Goal: Book appointment/travel/reservation

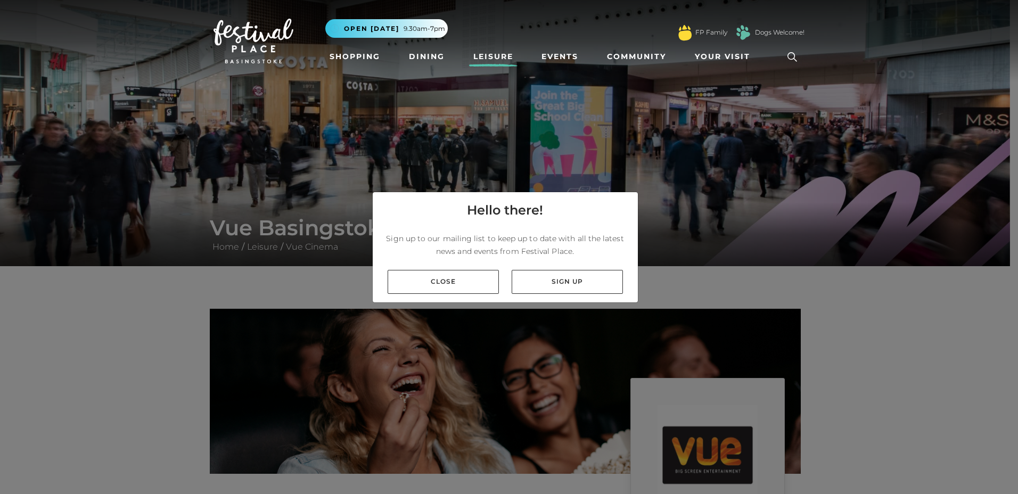
click at [481, 281] on link "Close" at bounding box center [443, 282] width 111 height 24
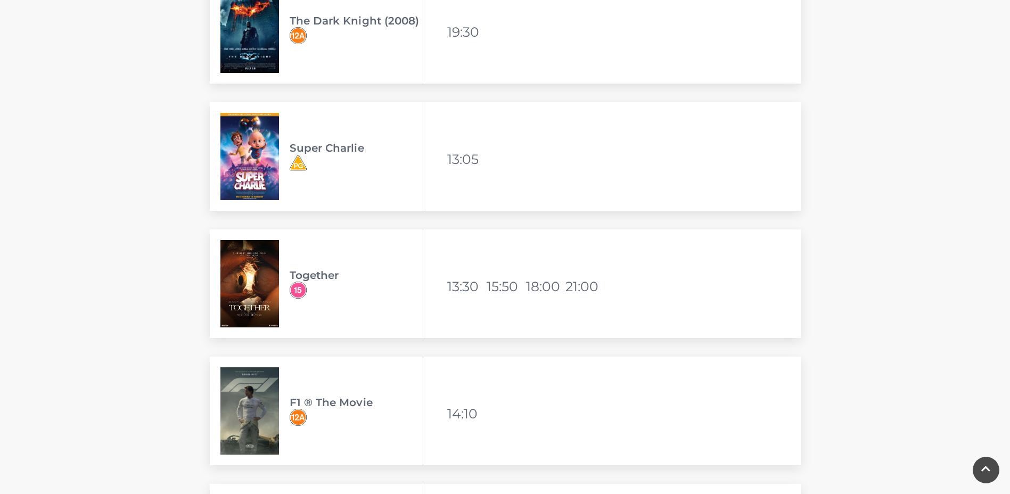
scroll to position [958, 0]
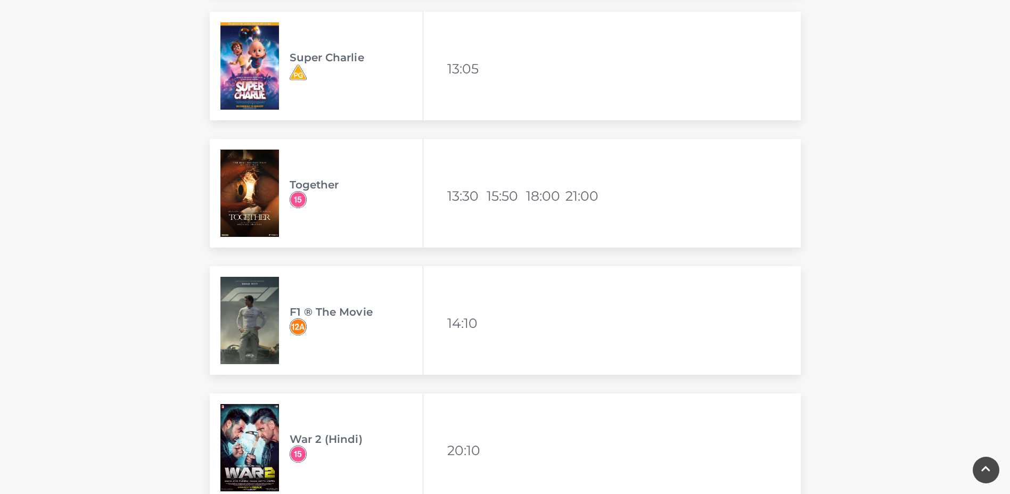
click at [237, 300] on img at bounding box center [249, 320] width 59 height 87
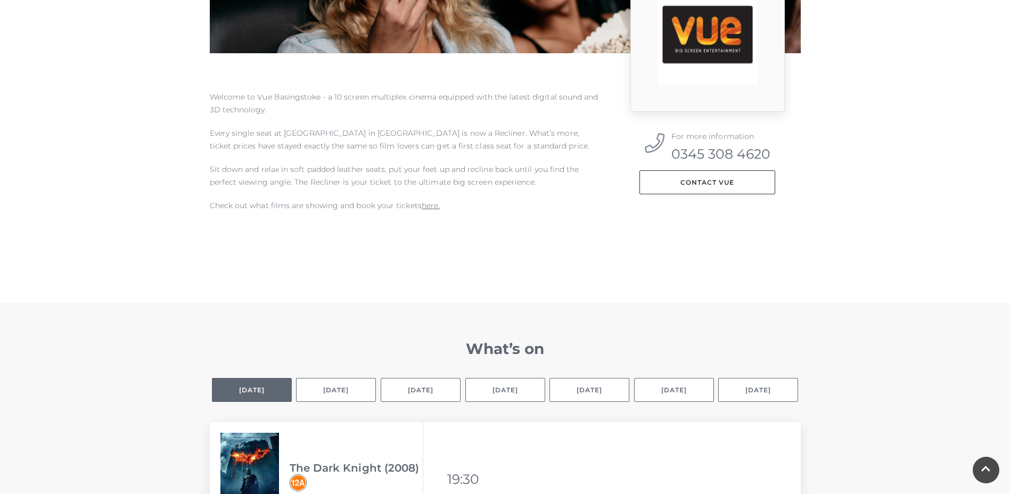
scroll to position [479, 0]
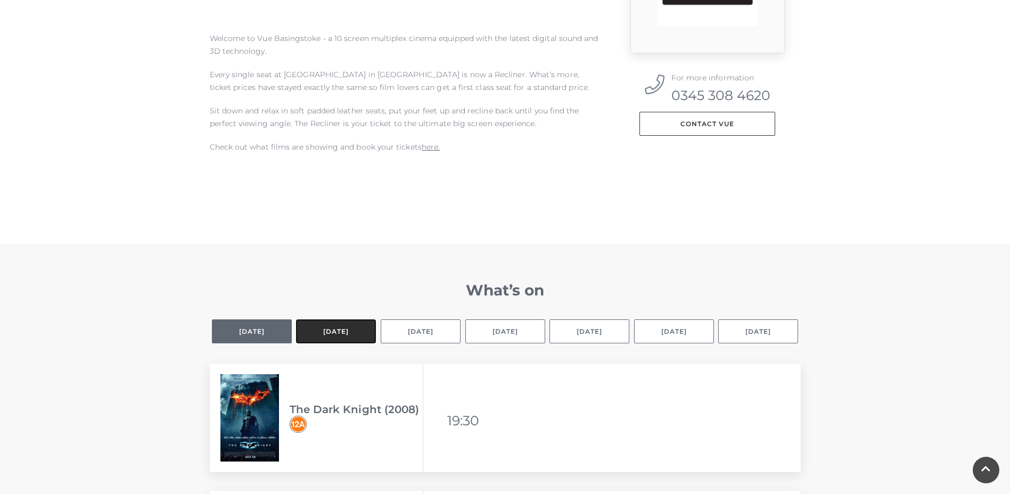
click at [326, 331] on button "[DATE]" at bounding box center [336, 331] width 80 height 24
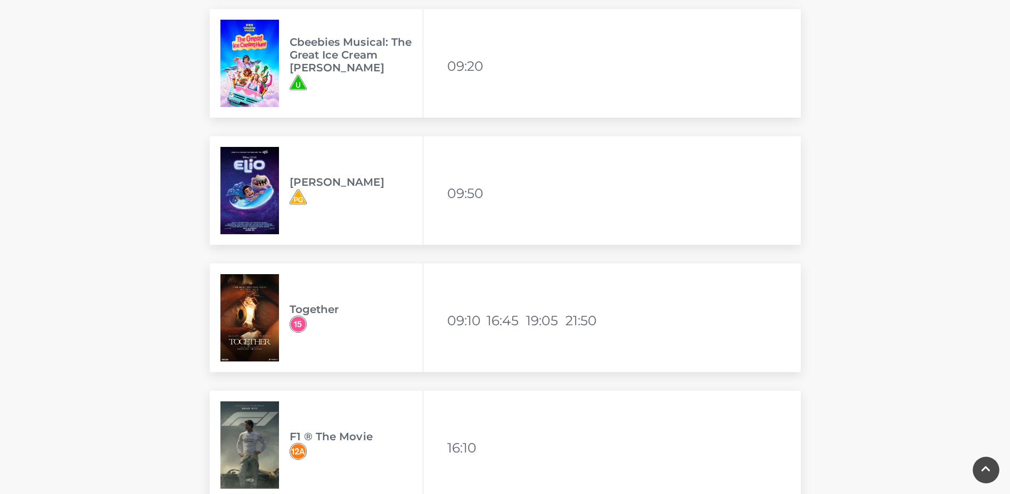
scroll to position [1757, 0]
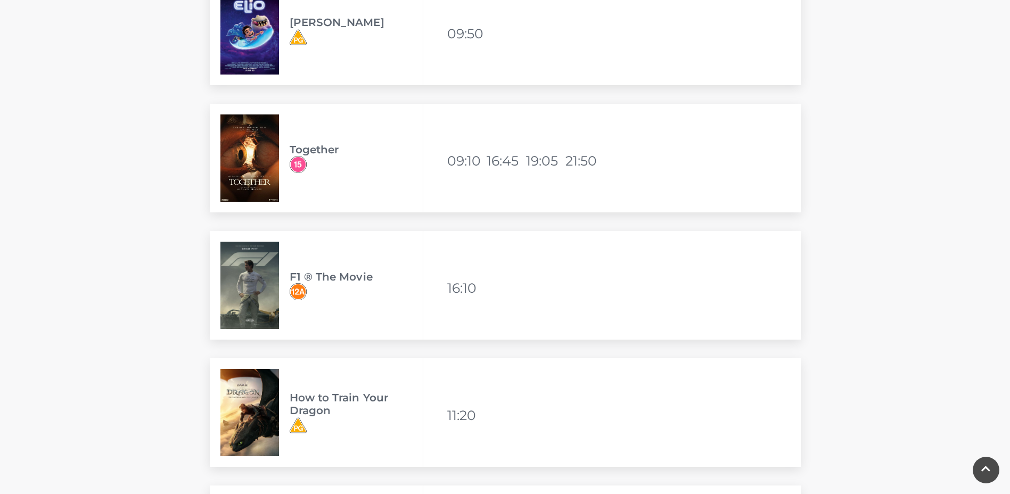
click at [460, 287] on li "16:10" at bounding box center [465, 288] width 37 height 26
drag, startPoint x: 447, startPoint y: 287, endPoint x: 459, endPoint y: 289, distance: 12.4
click at [459, 289] on li "16:10" at bounding box center [465, 288] width 37 height 26
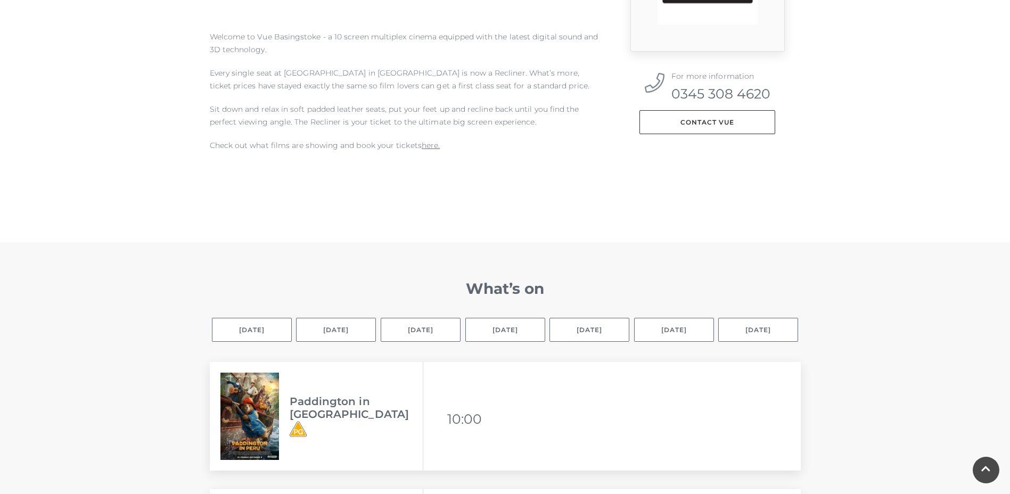
scroll to position [532, 0]
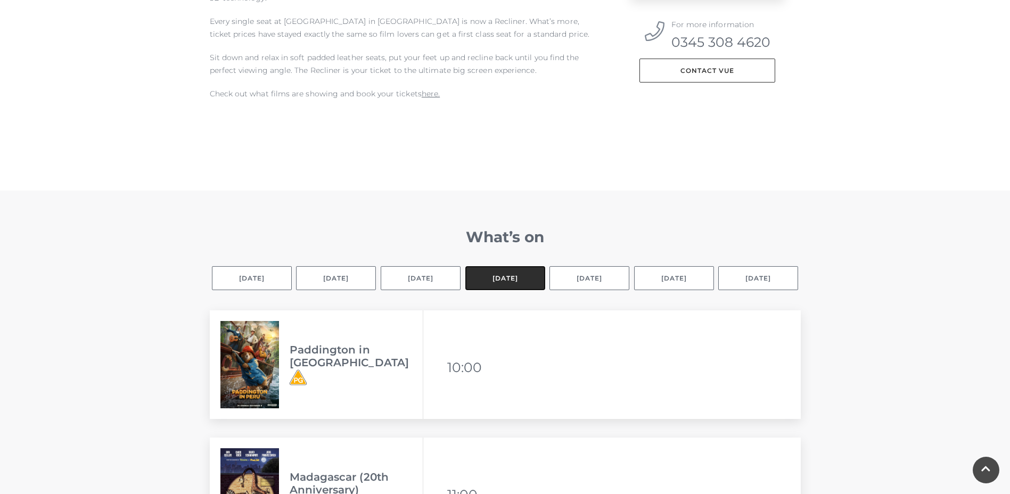
click at [486, 279] on button "[DATE]" at bounding box center [505, 278] width 80 height 24
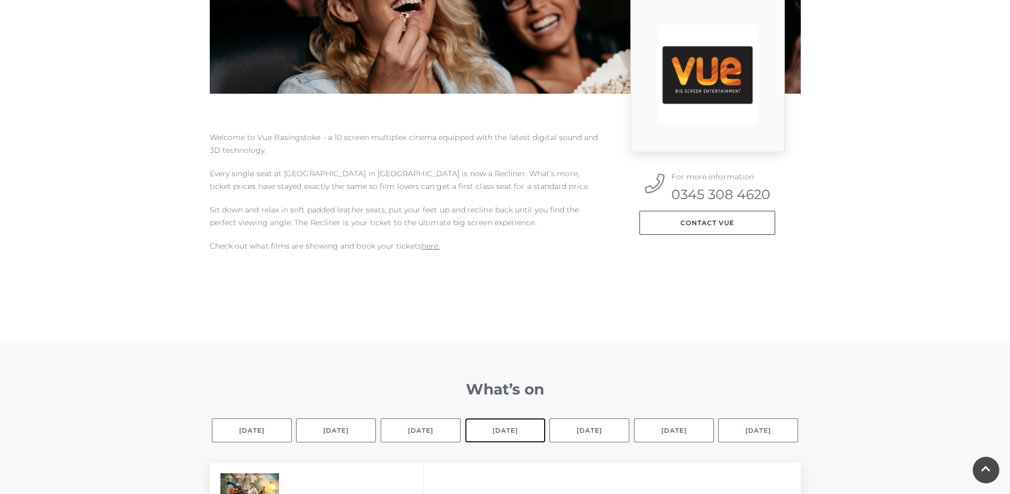
scroll to position [373, 0]
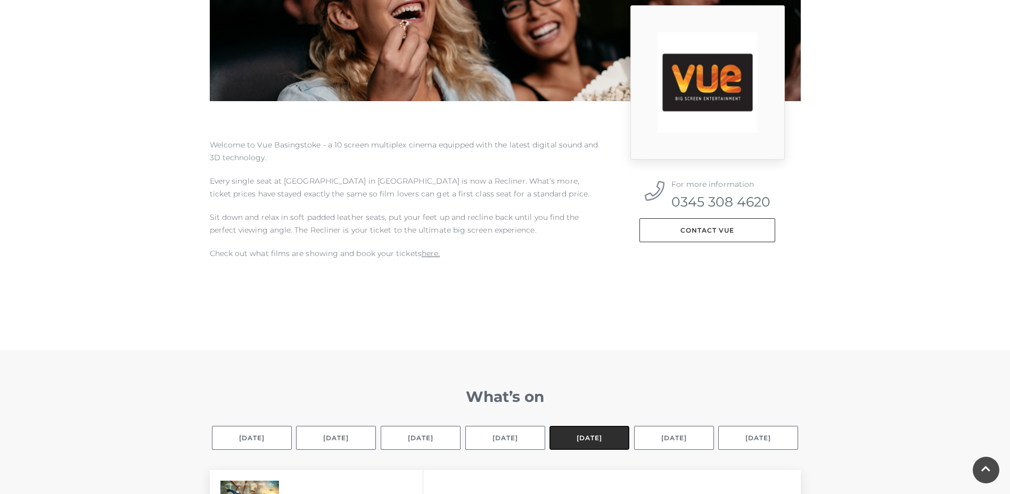
click at [588, 429] on button "[DATE]" at bounding box center [589, 438] width 80 height 24
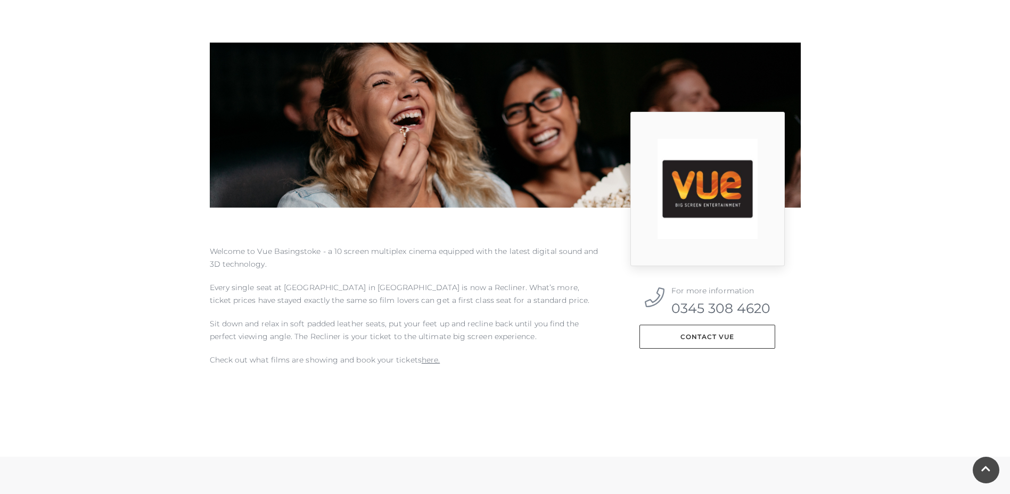
scroll to position [479, 0]
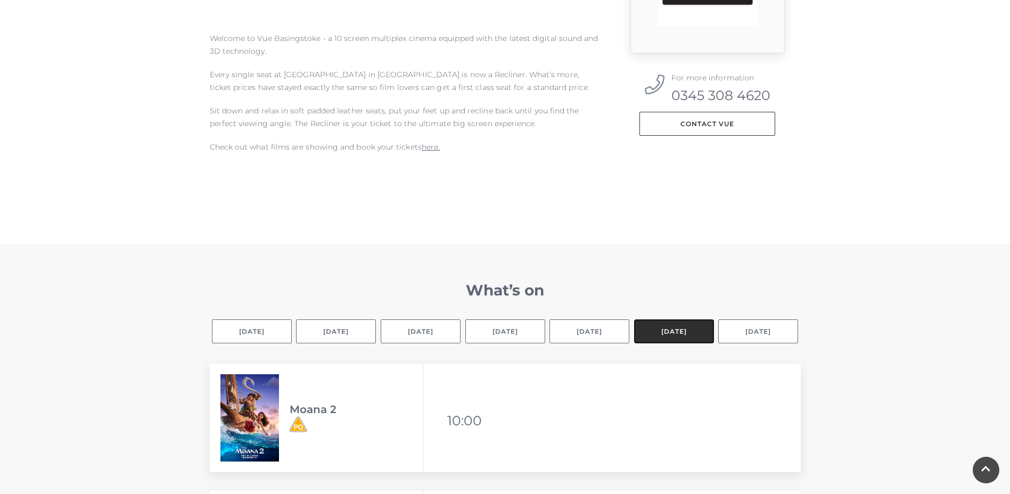
click at [671, 333] on button "[DATE]" at bounding box center [674, 331] width 80 height 24
